Goal: Go to known website: Access a specific website the user already knows

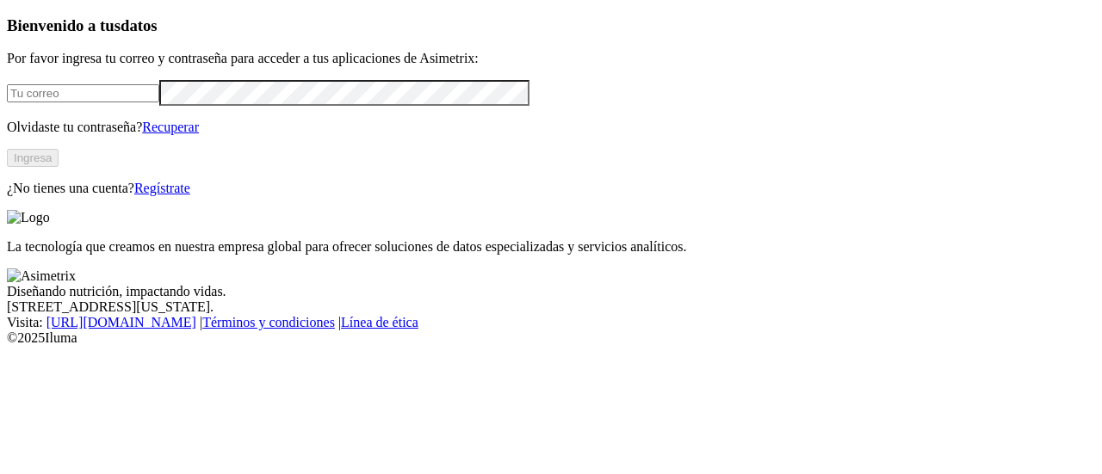
type input "[PERSON_NAME][EMAIL_ADDRESS][PERSON_NAME][DOMAIN_NAME]"
click at [59, 167] on button "Ingresa" at bounding box center [33, 158] width 52 height 18
